Goal: Task Accomplishment & Management: Manage account settings

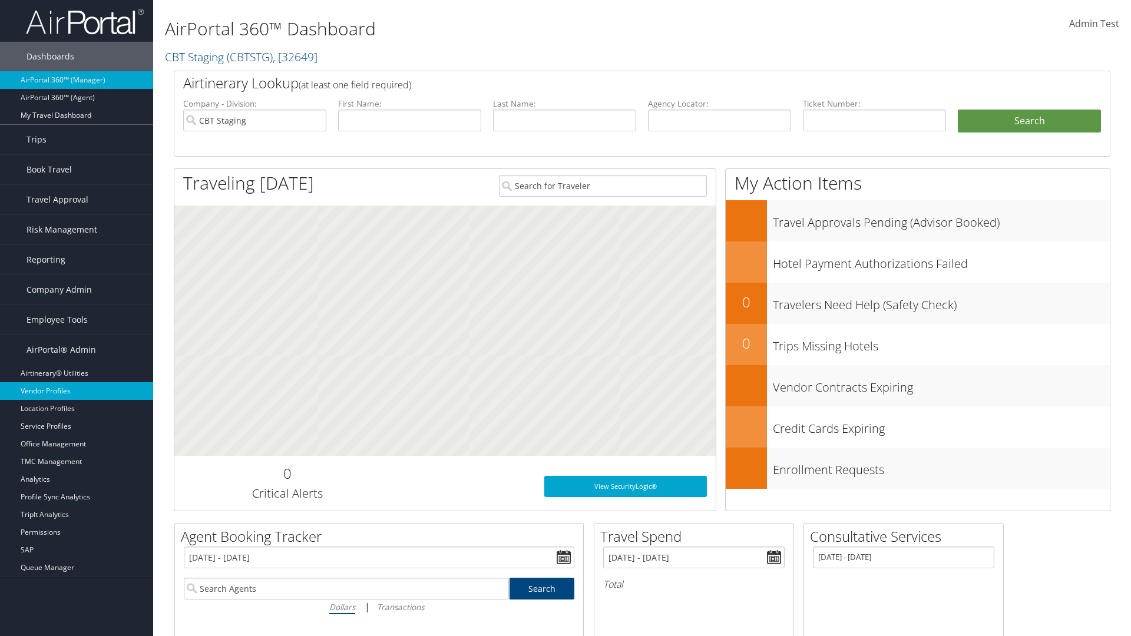
click at [77, 391] on link "Vendor Profiles" at bounding box center [76, 391] width 153 height 18
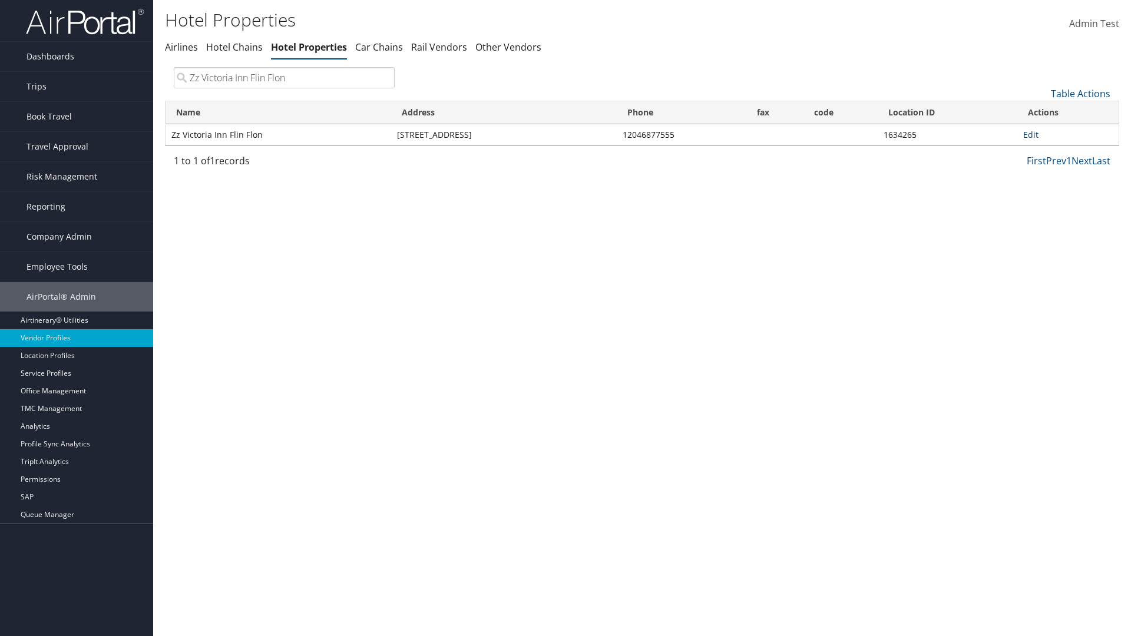
type input "Zz Victoria Inn Flin Flon"
click at [1031, 134] on link "Edit" at bounding box center [1031, 134] width 15 height 11
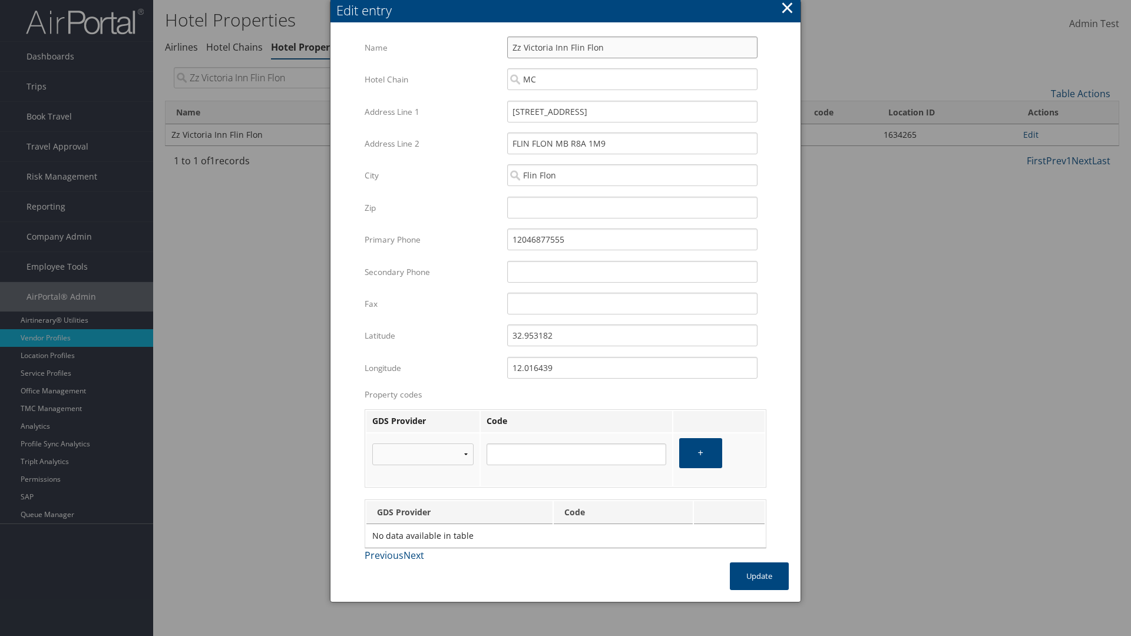
click at [632, 47] on input "Zz Victoria Inn Flin Flon" at bounding box center [632, 48] width 250 height 22
type input "Zz Victoria Inn Flin Flon"
click at [632, 111] on input "[STREET_ADDRESS]" at bounding box center [632, 112] width 250 height 22
type input "[STREET_ADDRESS]"
click at [632, 335] on input "32.953182" at bounding box center [632, 336] width 250 height 22
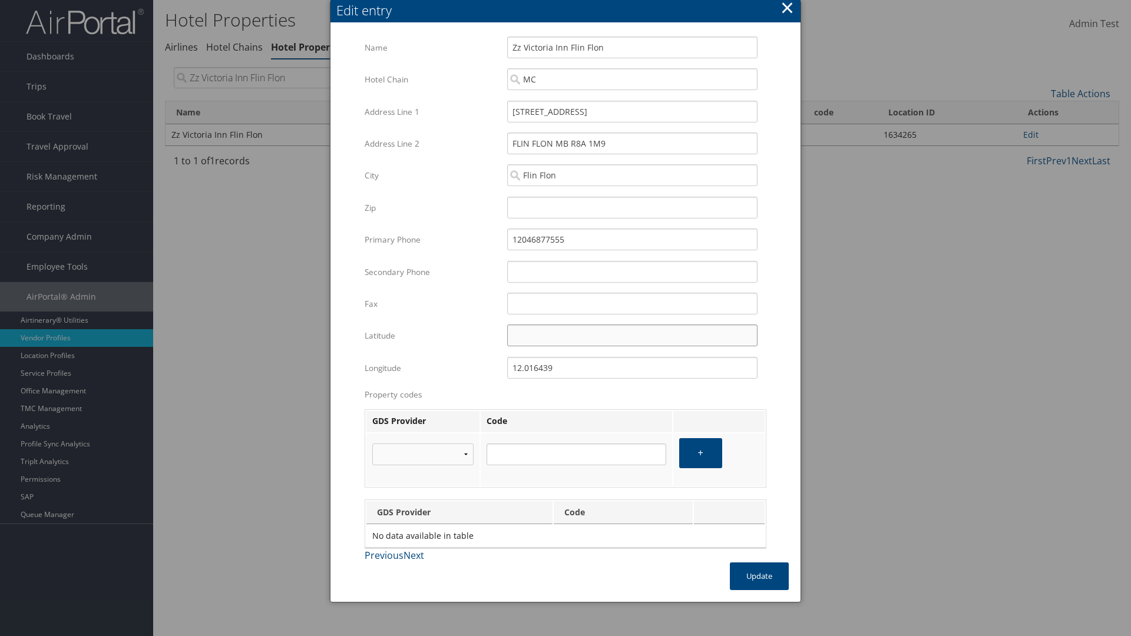
type input "32.953182"
click at [632, 368] on input "12.016439" at bounding box center [632, 368] width 250 height 22
type input "12.016439"
click at [760, 576] on button "Update" at bounding box center [759, 577] width 59 height 28
